Goal: Transaction & Acquisition: Download file/media

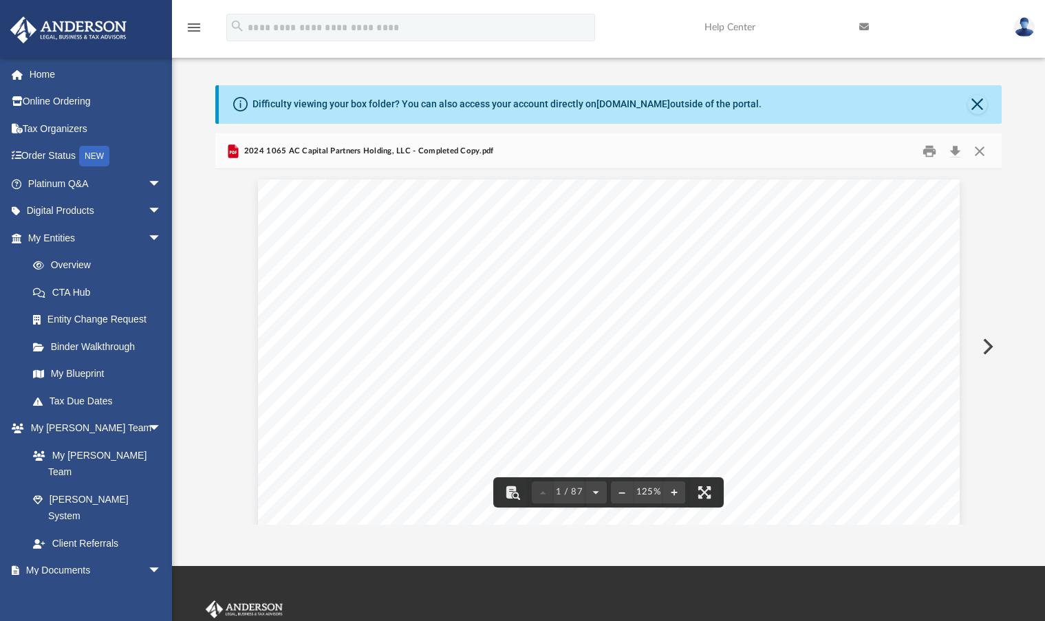
scroll to position [303, 775]
click at [978, 151] on button "Close" at bounding box center [979, 150] width 25 height 21
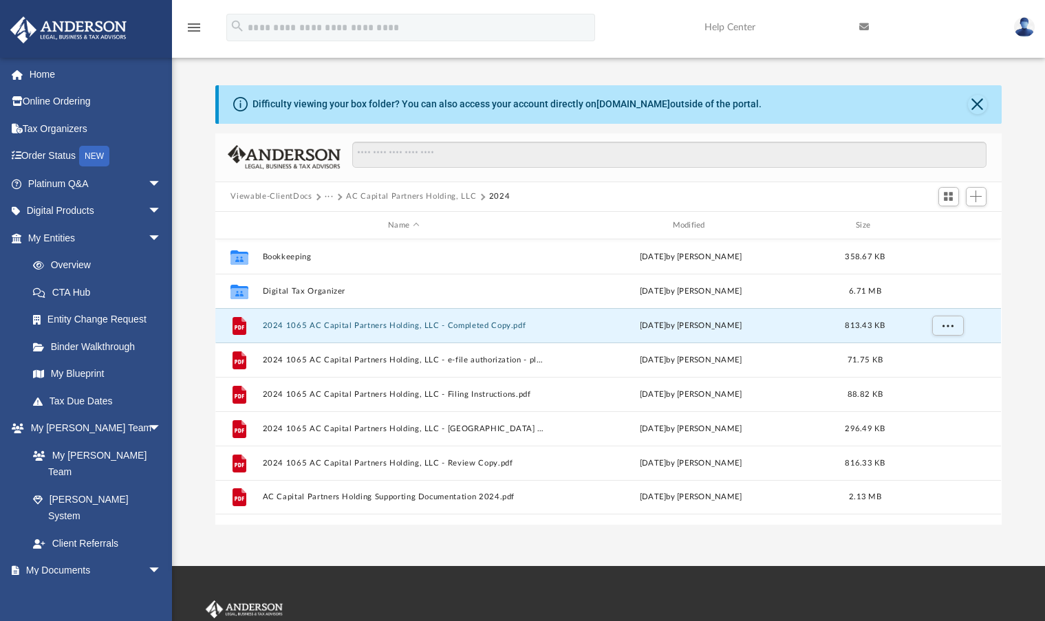
click at [378, 194] on button "AC Capital Partners Holding, LLC" at bounding box center [411, 197] width 130 height 12
click at [330, 197] on button "···" at bounding box center [329, 197] width 9 height 12
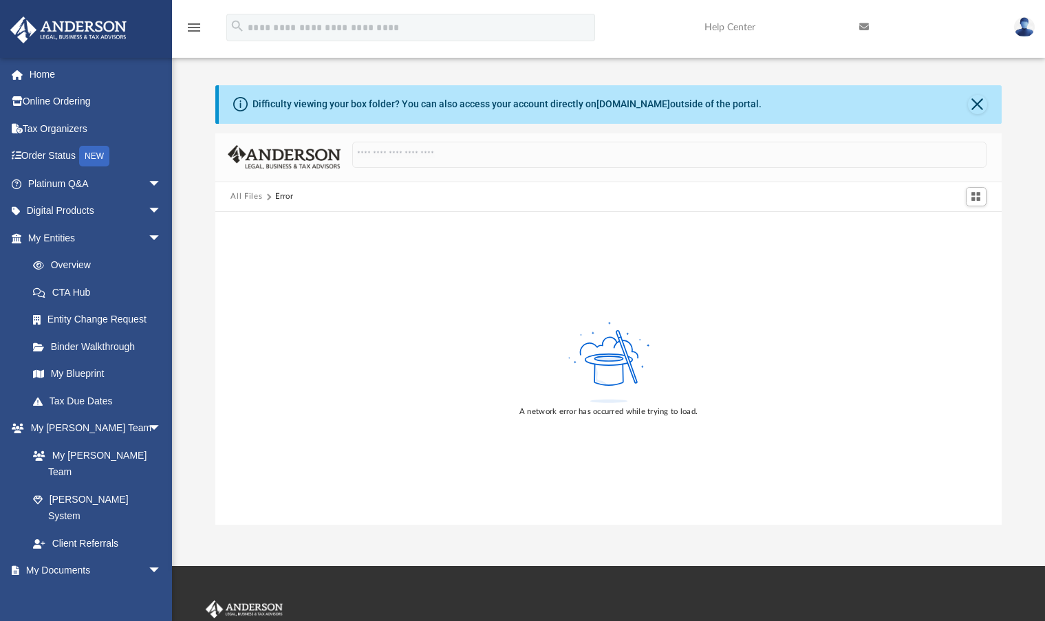
click at [240, 195] on button "All Files" at bounding box center [246, 197] width 32 height 12
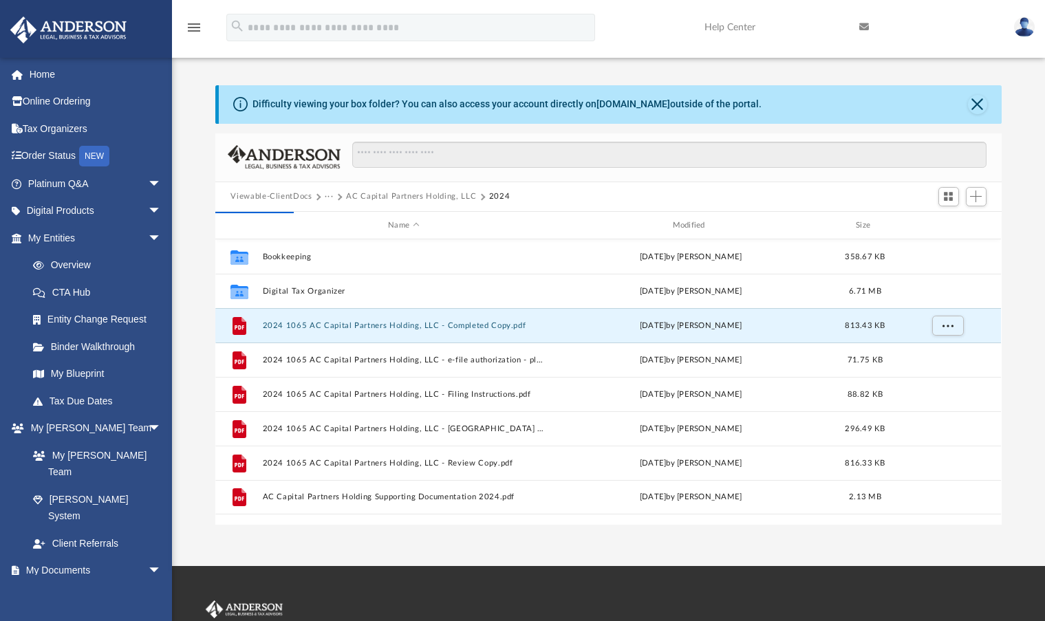
click at [331, 198] on button "···" at bounding box center [329, 197] width 9 height 12
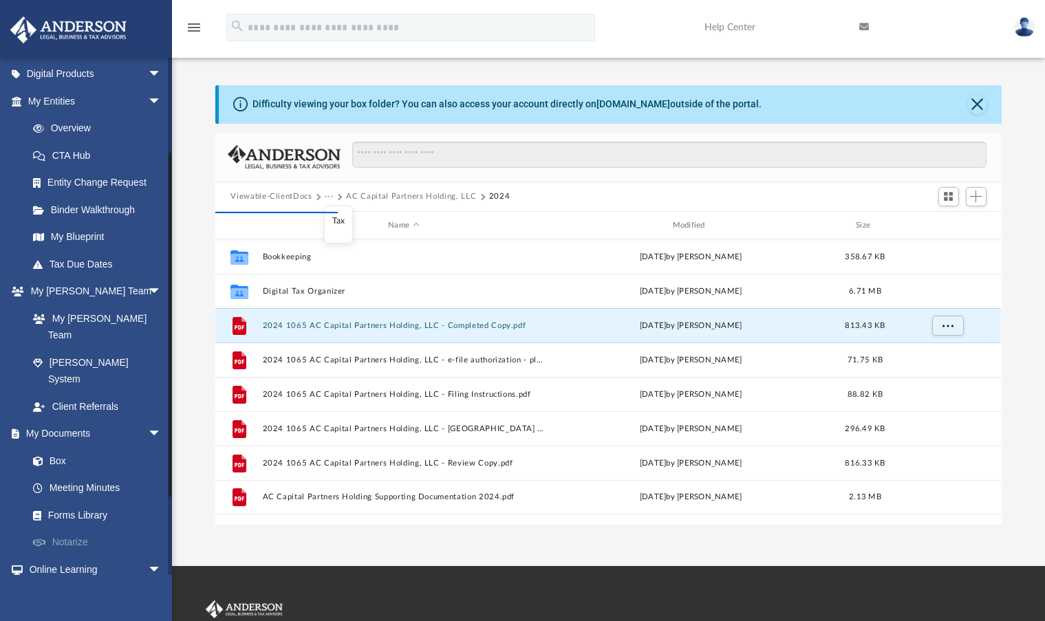
scroll to position [138, 0]
click at [56, 446] on link "Box" at bounding box center [100, 460] width 163 height 28
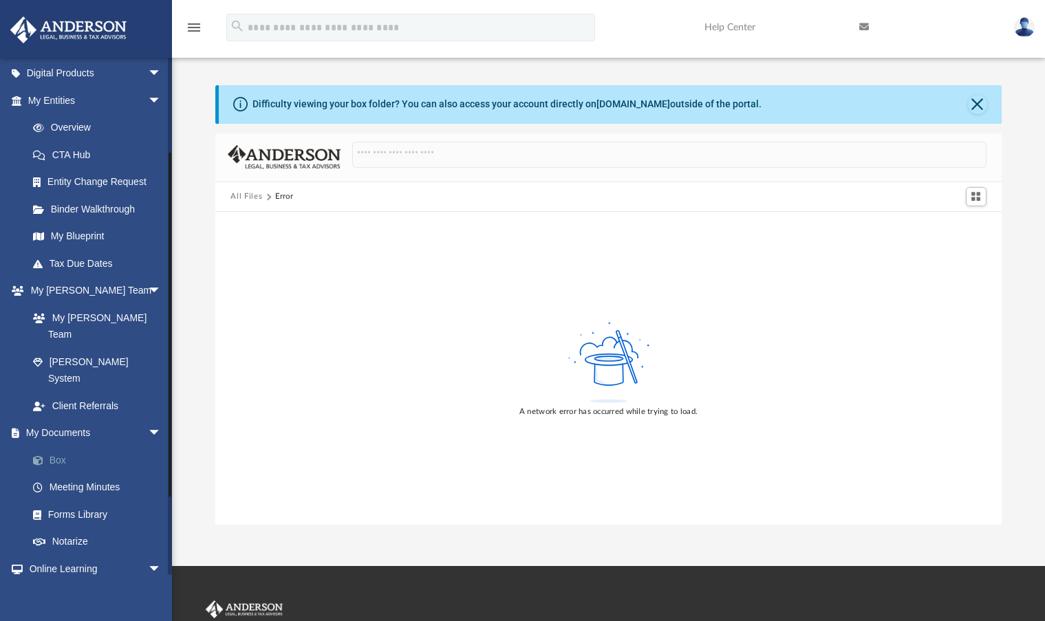
click at [56, 446] on link "Box" at bounding box center [100, 460] width 163 height 28
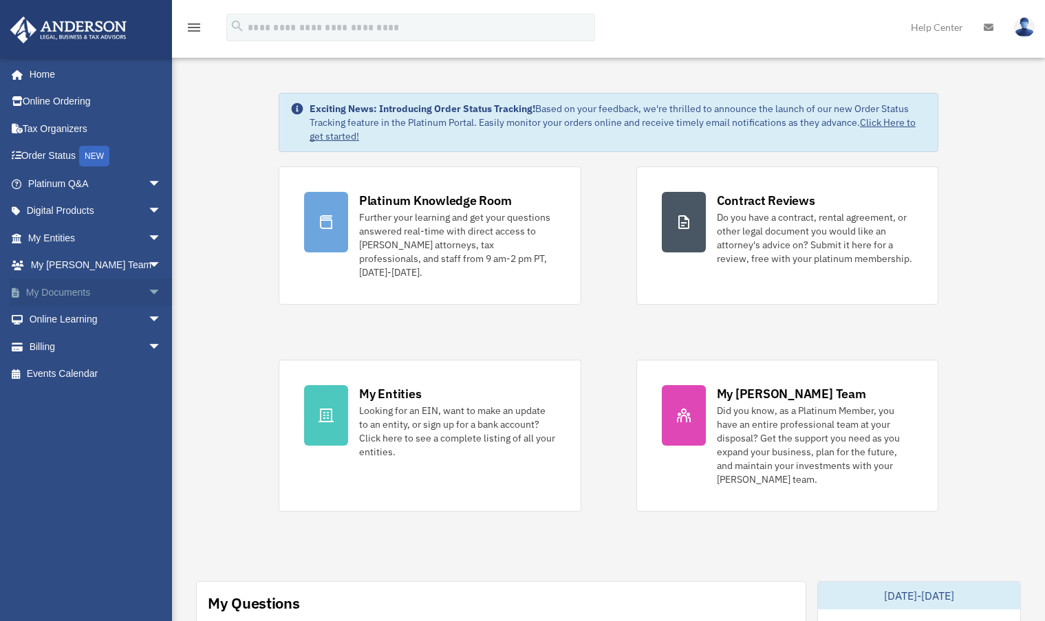
click at [149, 295] on span "arrow_drop_down" at bounding box center [162, 293] width 28 height 28
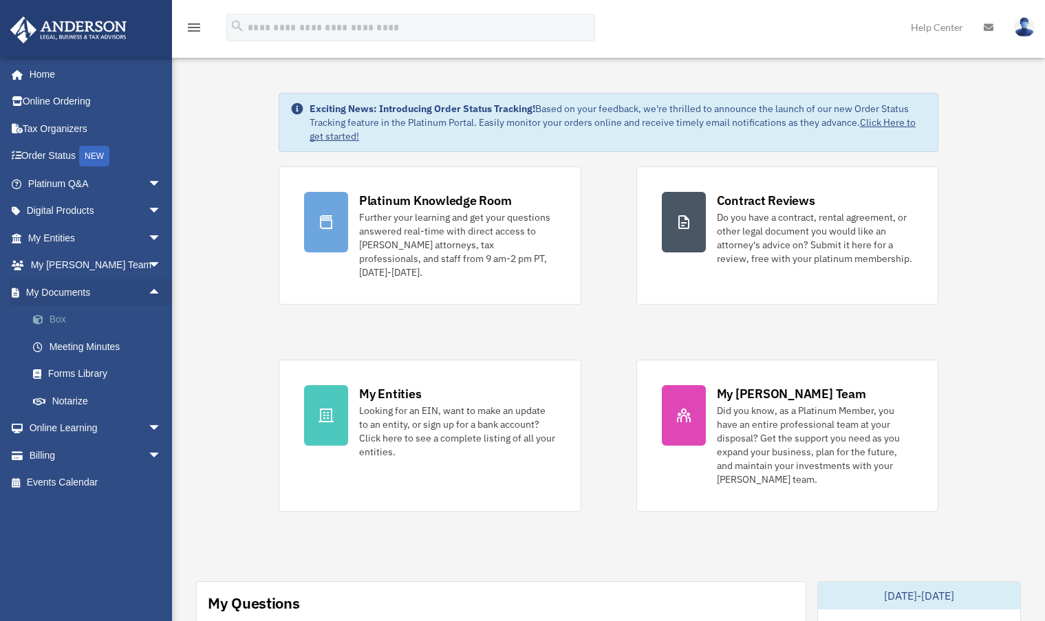
click at [65, 322] on link "Box" at bounding box center [100, 320] width 163 height 28
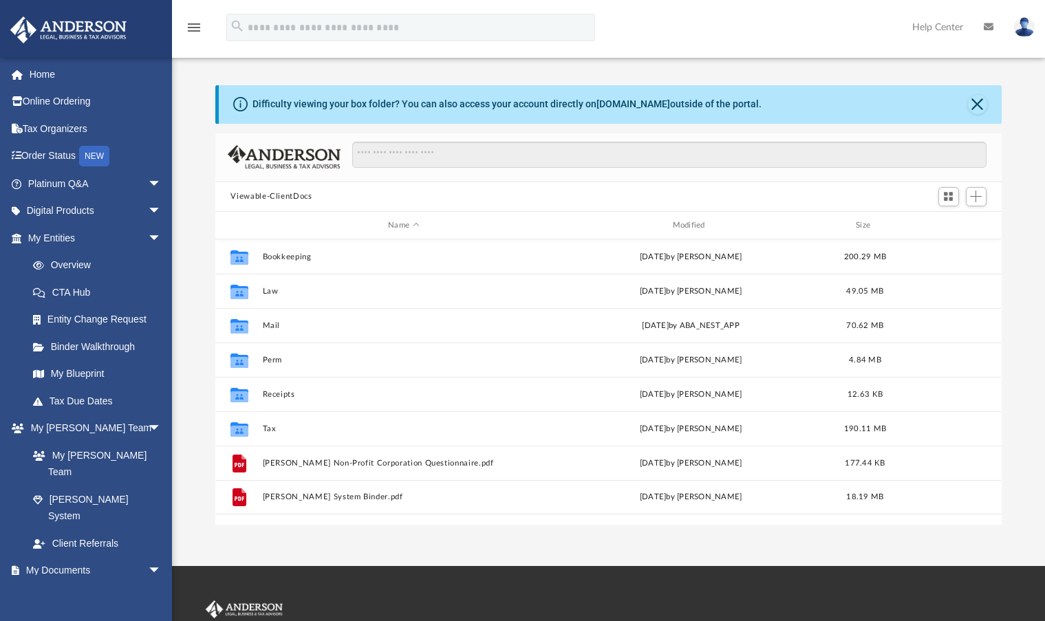
scroll to position [303, 775]
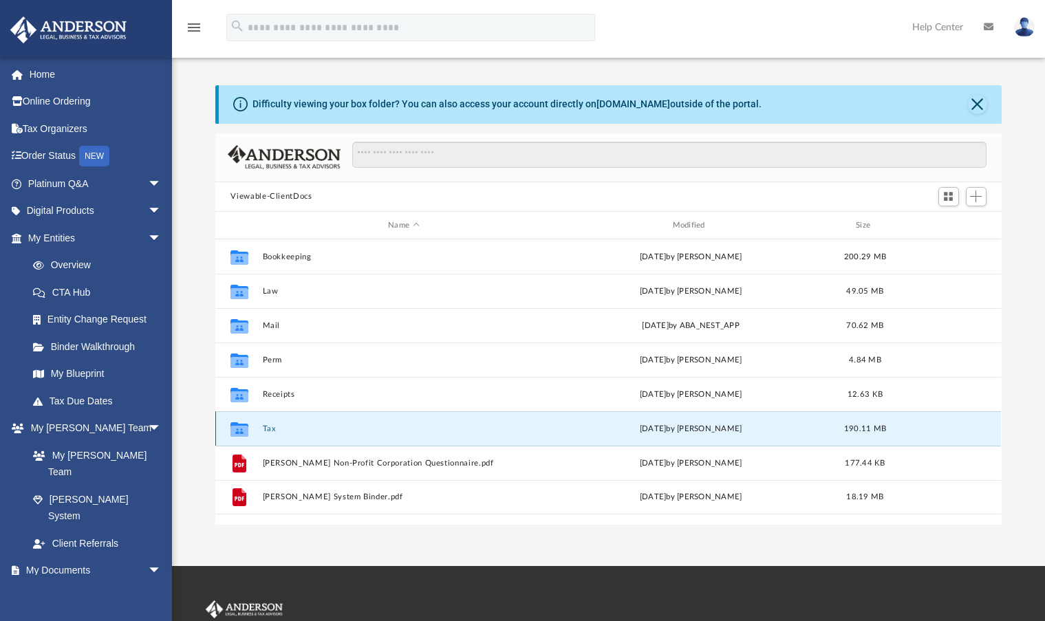
click at [266, 431] on button "Tax" at bounding box center [403, 428] width 281 height 9
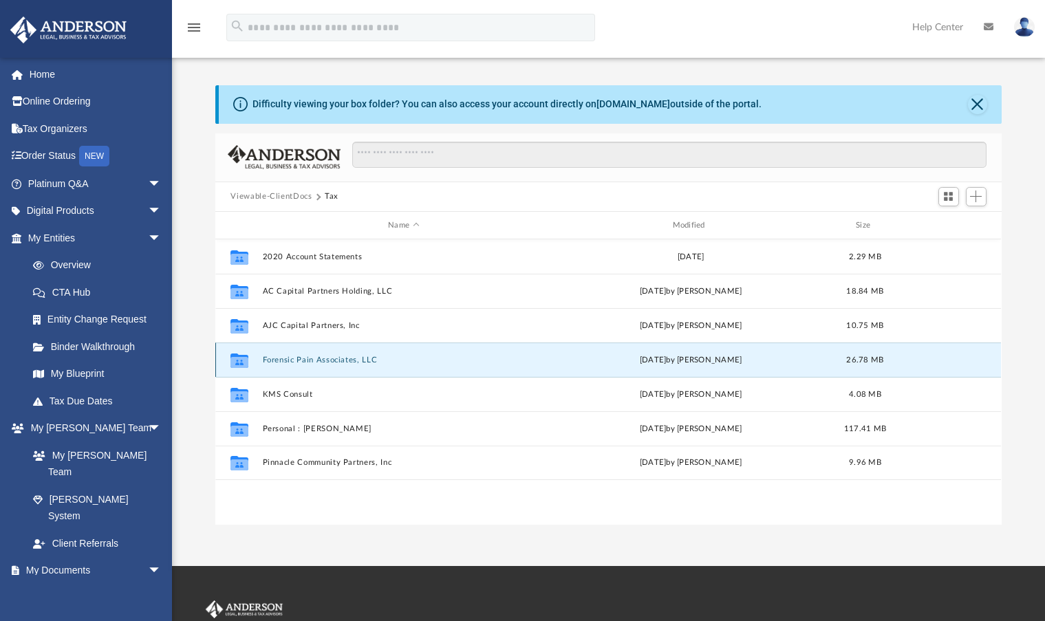
click at [334, 358] on button "Forensic Pain Associates, LLC" at bounding box center [403, 360] width 281 height 9
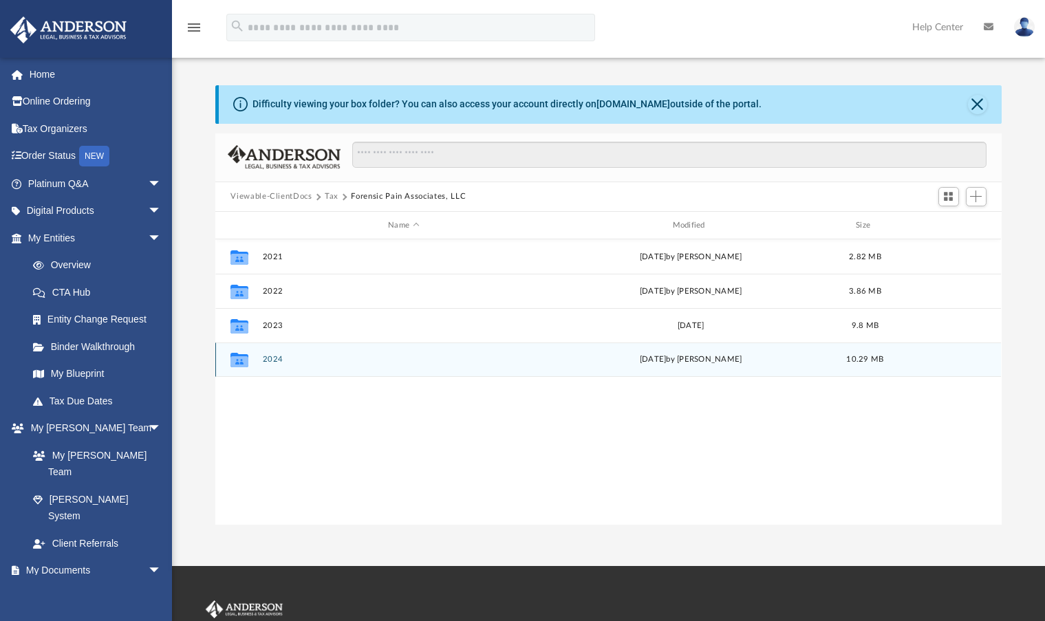
click at [271, 359] on button "2024" at bounding box center [403, 360] width 281 height 9
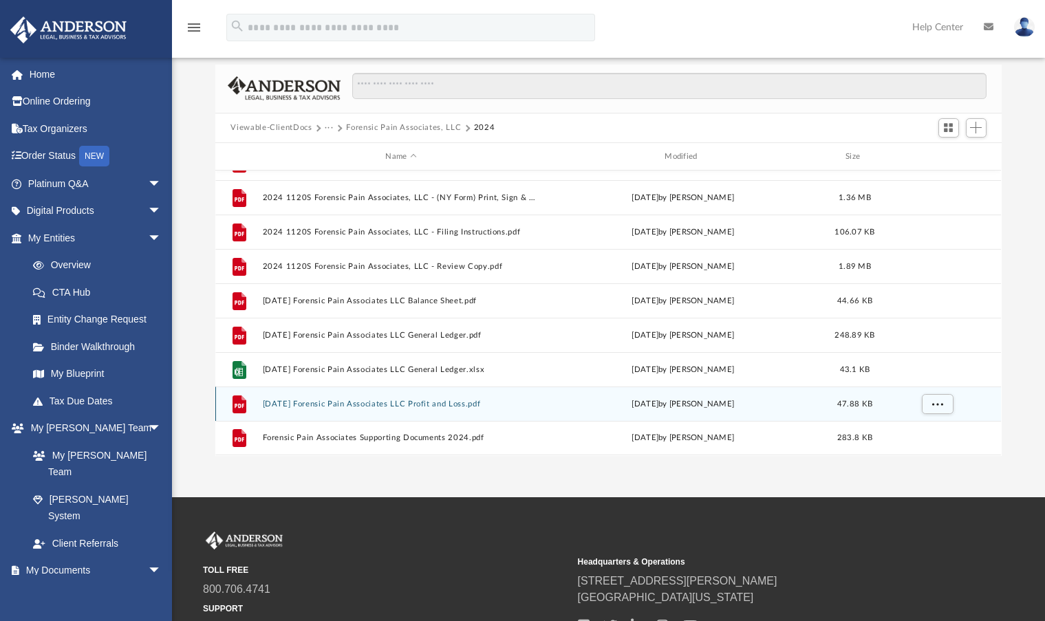
scroll to position [0, 0]
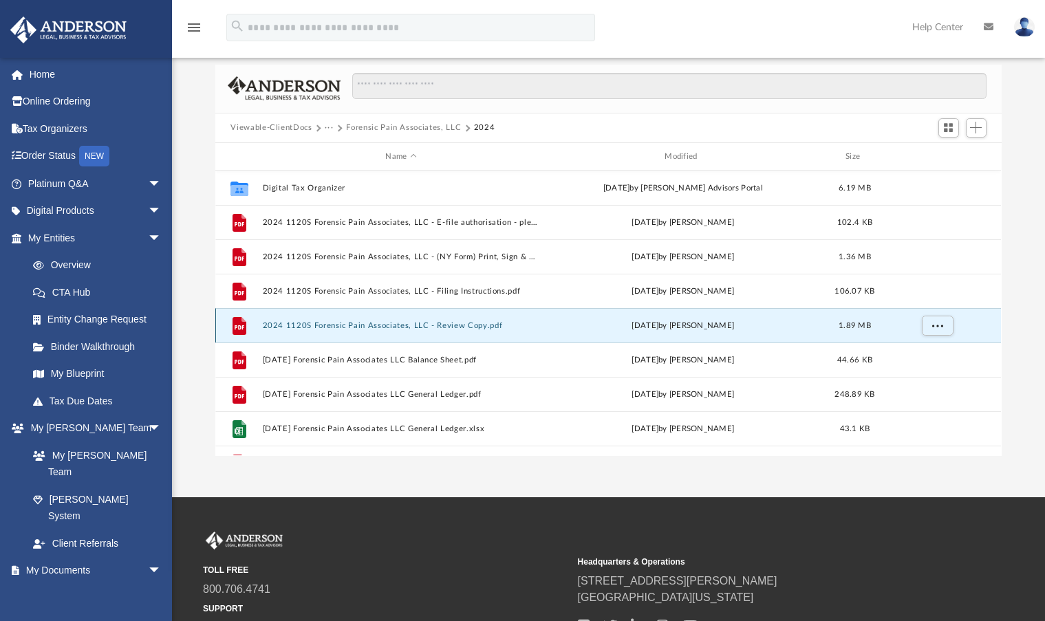
click at [465, 322] on button "2024 1120S Forensic Pain Associates, LLC - Review Copy.pdf" at bounding box center [401, 325] width 277 height 9
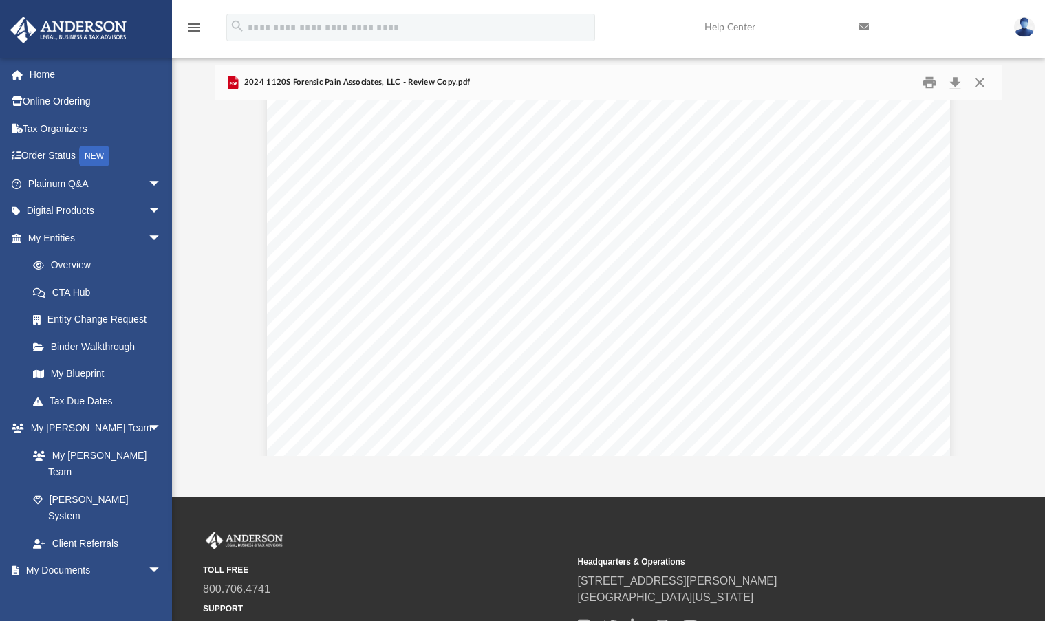
scroll to position [5160, 0]
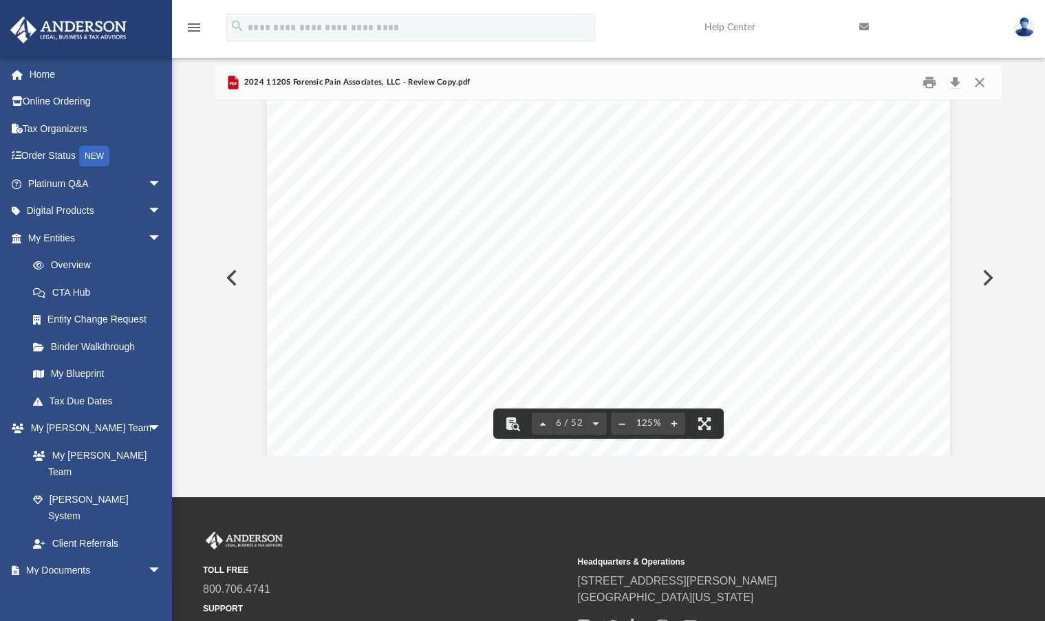
drag, startPoint x: 746, startPoint y: 314, endPoint x: 790, endPoint y: 314, distance: 44.7
click at [790, 314] on div "412841 04-01-24 Increase (Decrease) Description Prior Year Current Year Name Em…" at bounding box center [608, 363] width 682 height 965
click at [754, 327] on span "557,983." at bounding box center [786, 328] width 65 height 11
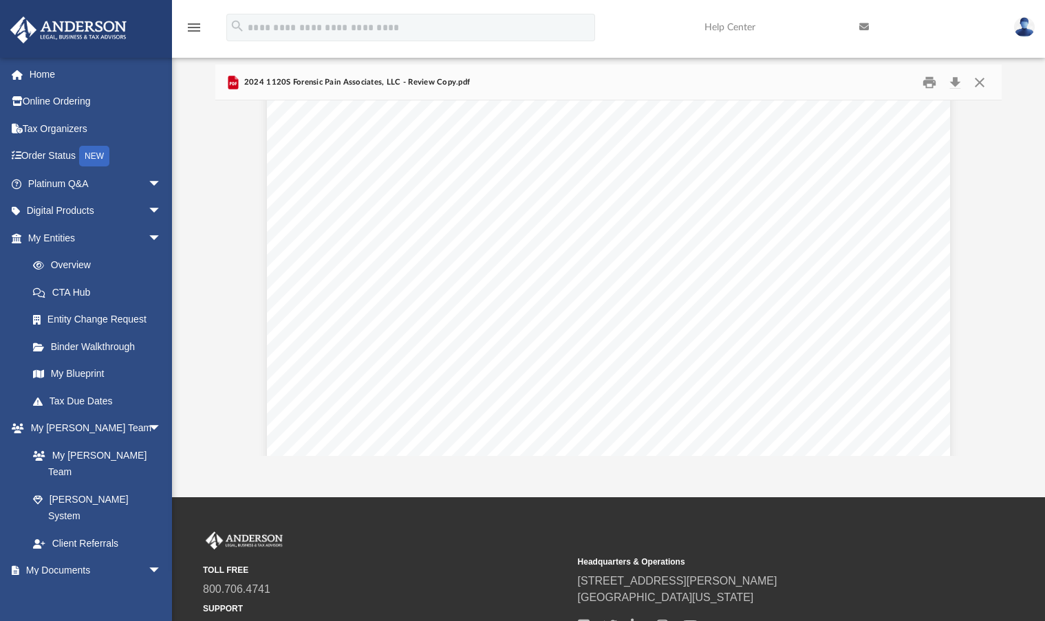
scroll to position [0, 0]
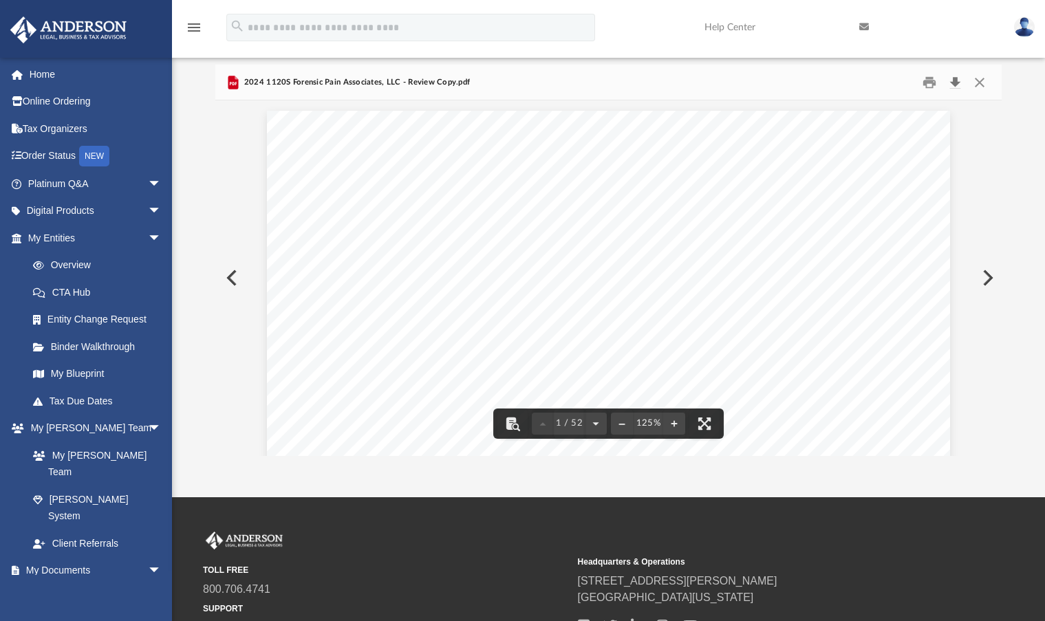
click at [956, 85] on button "Download" at bounding box center [955, 82] width 25 height 21
